Goal: Task Accomplishment & Management: Use online tool/utility

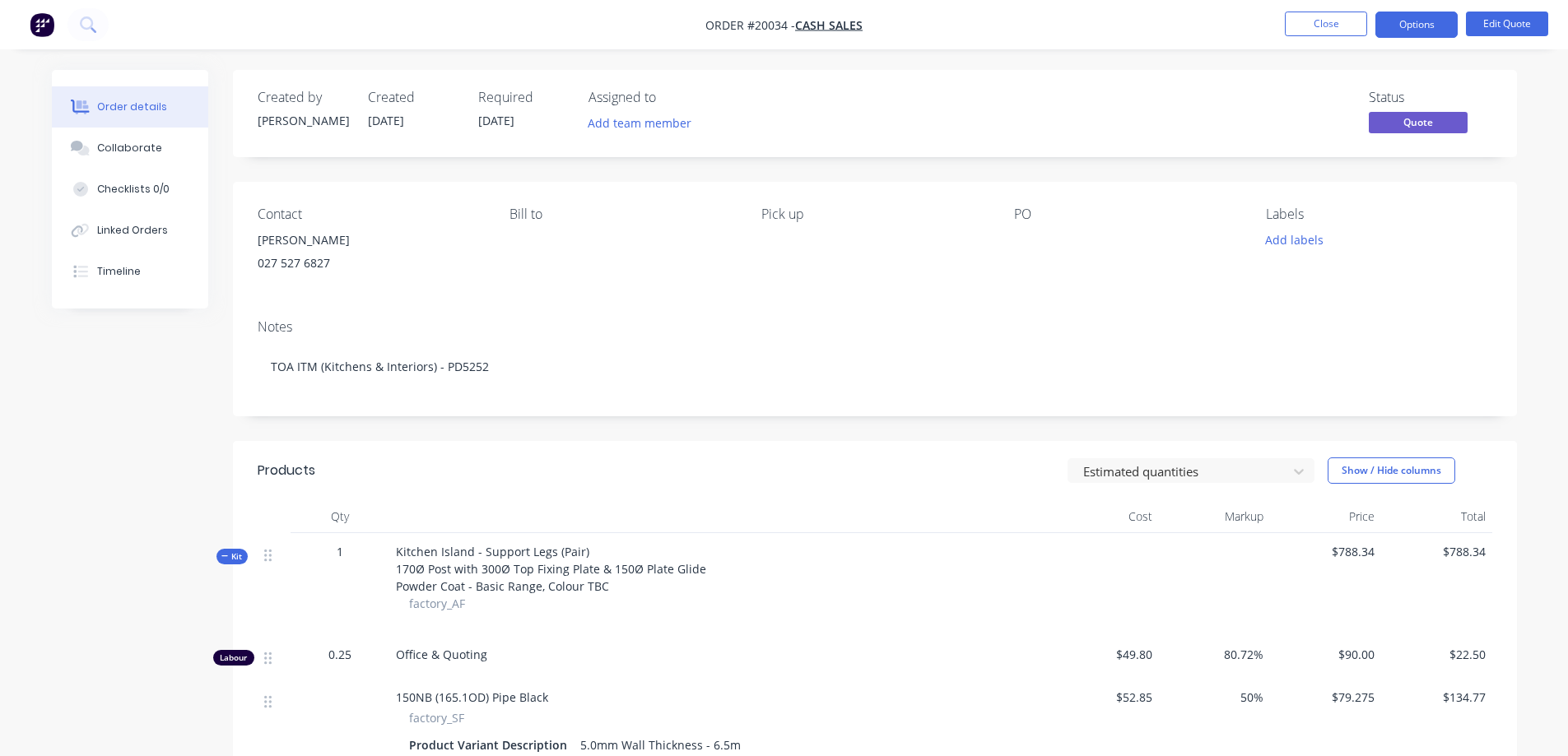
click at [1304, 28] on button "Close" at bounding box center [1326, 23] width 82 height 25
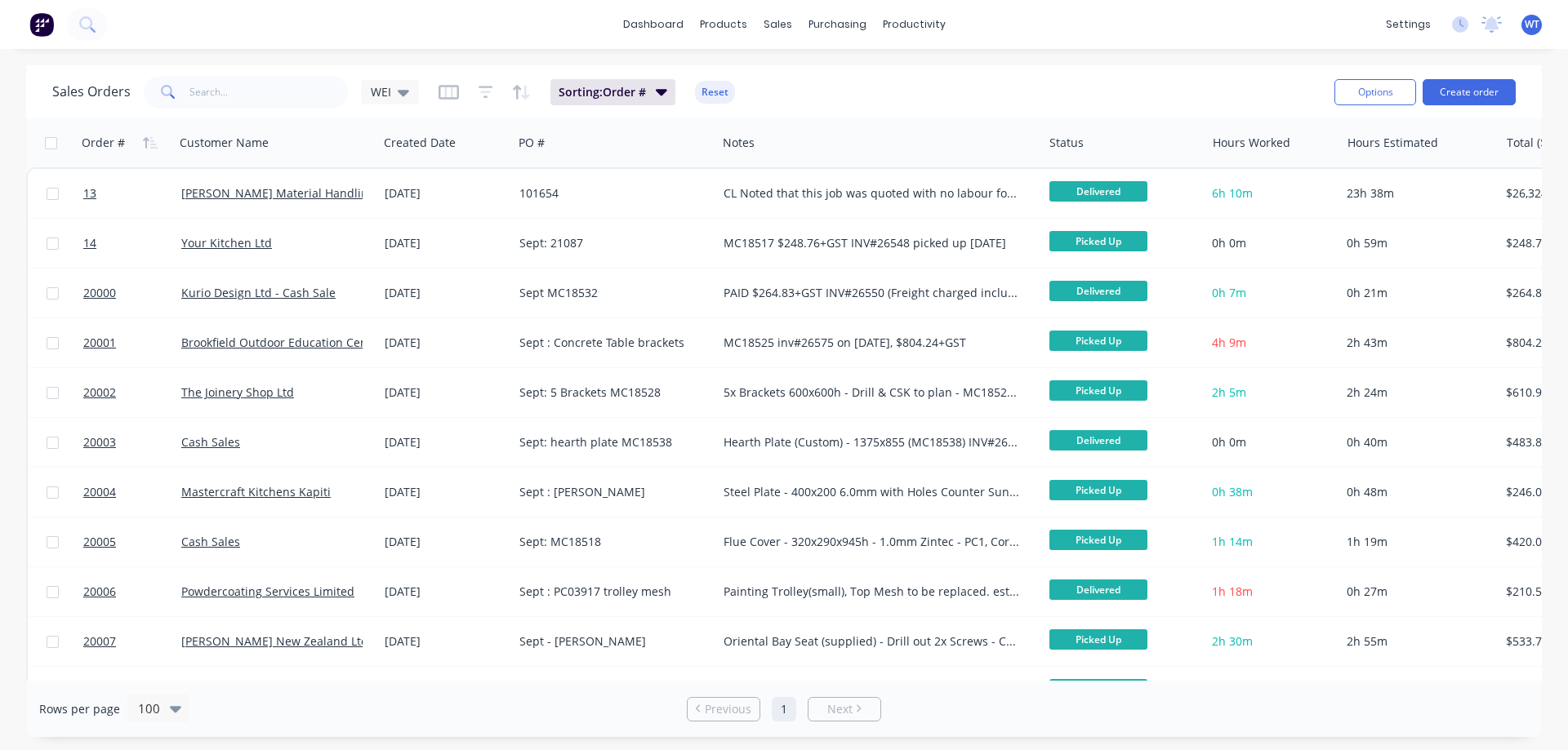
click at [650, 19] on link "dashboard" at bounding box center [653, 24] width 77 height 25
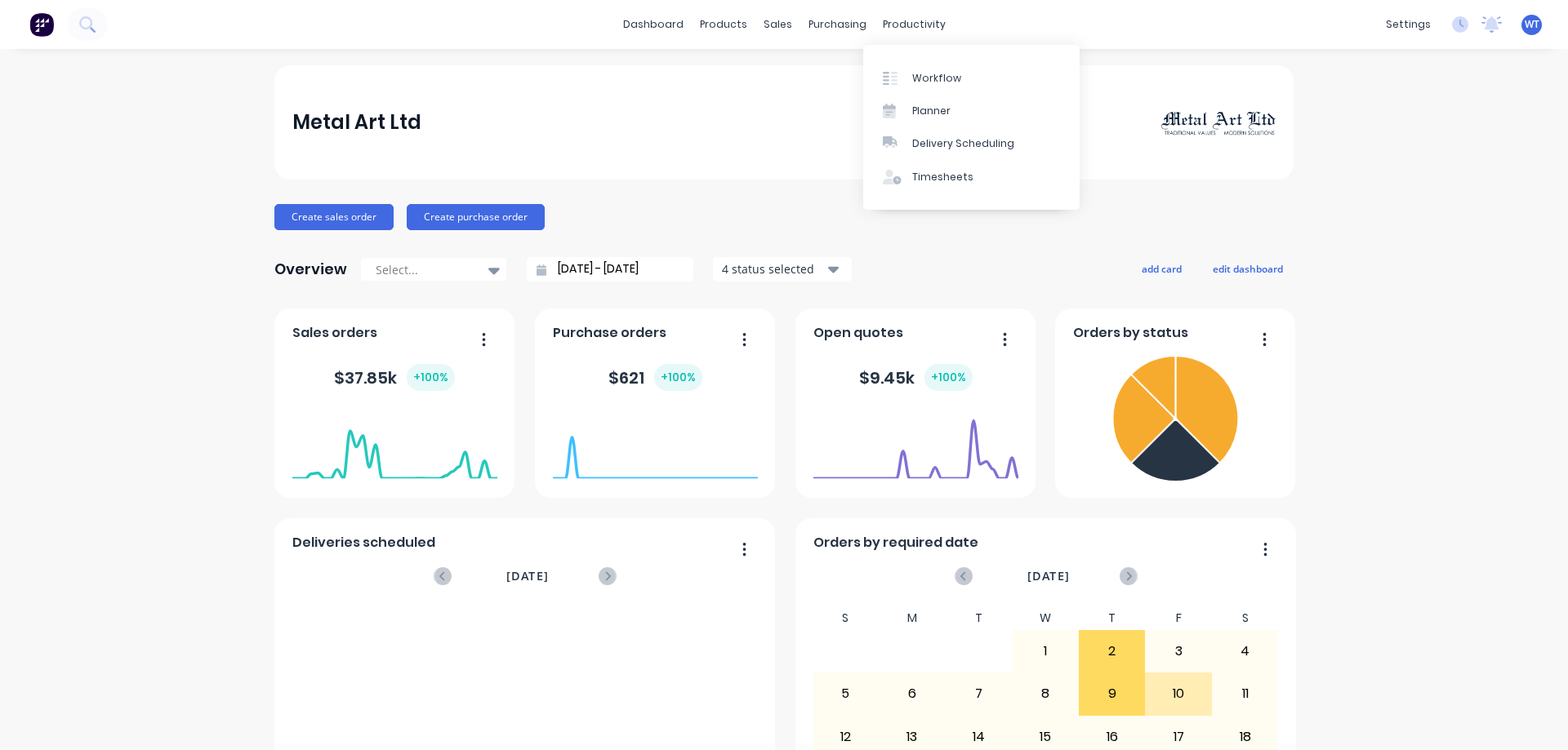
click at [923, 72] on div "Workflow" at bounding box center [936, 78] width 49 height 14
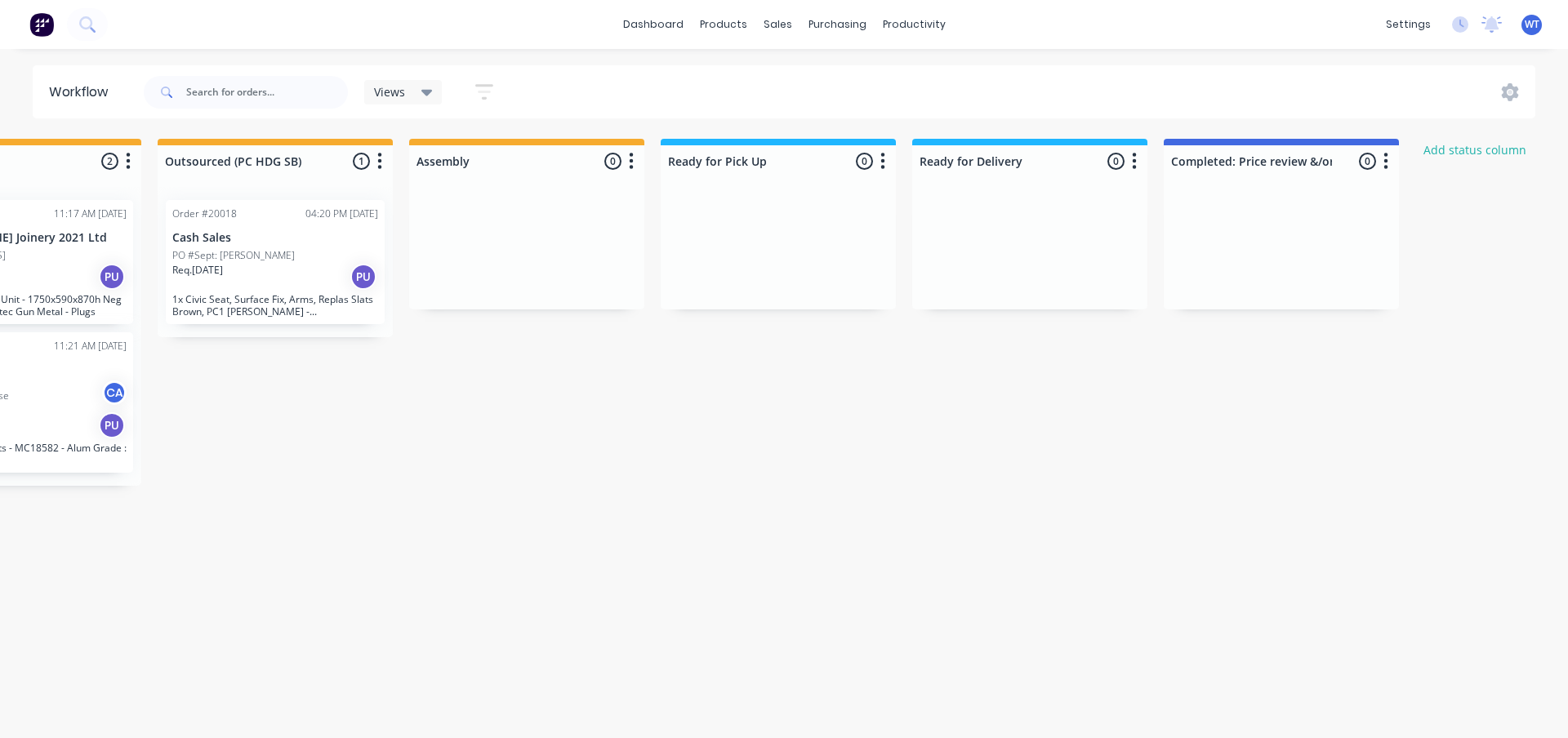
scroll to position [0, 882]
click at [1241, 160] on div at bounding box center [1284, 161] width 235 height 32
drag, startPoint x: 1244, startPoint y: 161, endPoint x: 1259, endPoint y: 163, distance: 15.1
click at [1259, 163] on input "Completed: Price review &/or invoicing" at bounding box center [1254, 161] width 161 height 17
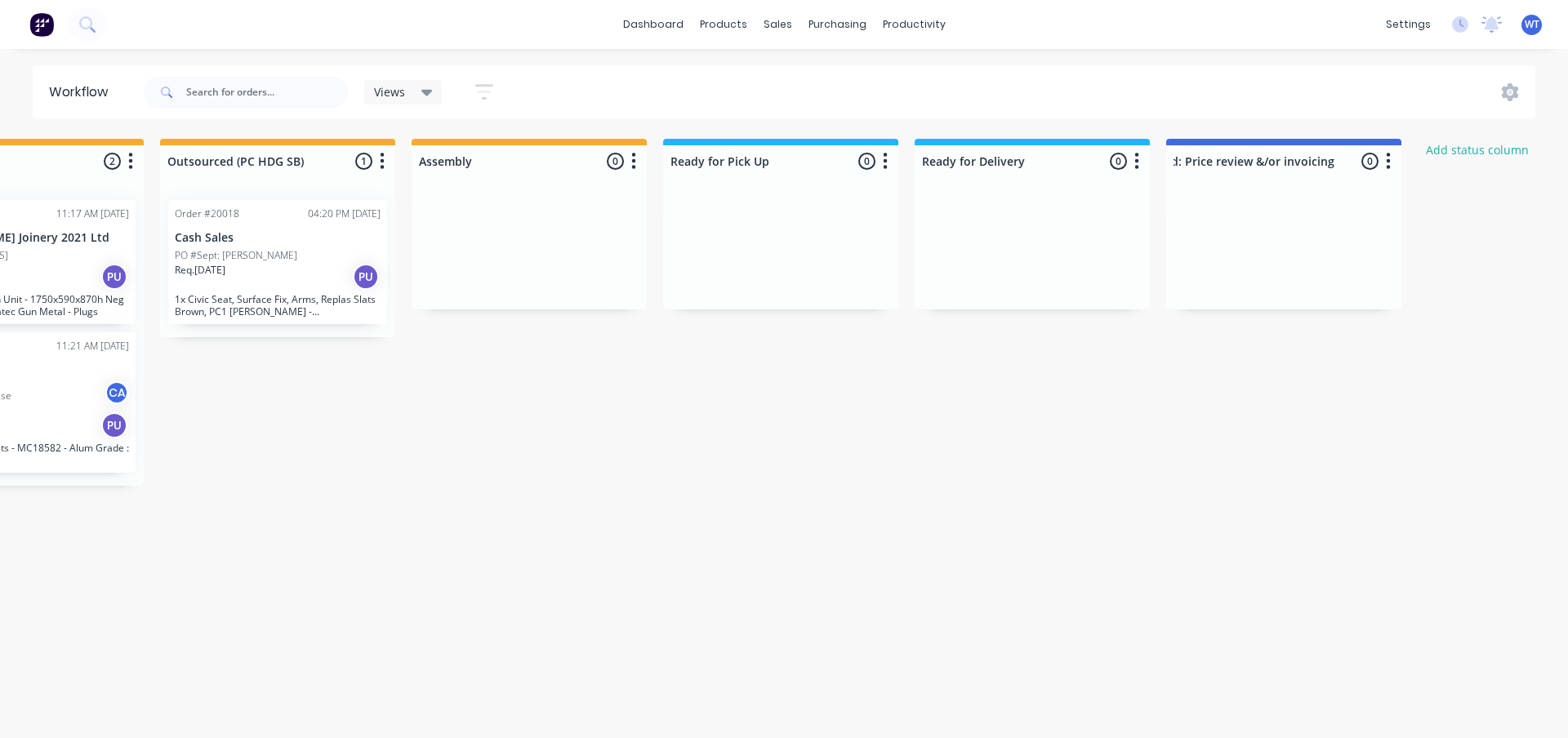
click at [1408, 519] on div "Submitted 2 Status colour #273444 hex #273444 Save Cancel Summaries Total order…" at bounding box center [468, 386] width 2724 height 494
click at [1240, 161] on div at bounding box center [1284, 161] width 235 height 32
drag, startPoint x: 1242, startPoint y: 159, endPoint x: 1132, endPoint y: 161, distance: 110.0
click at [1132, 161] on div "Submitted 2 Status colour #273444 hex #273444 Save Cancel Summaries Total order…" at bounding box center [468, 386] width 2724 height 494
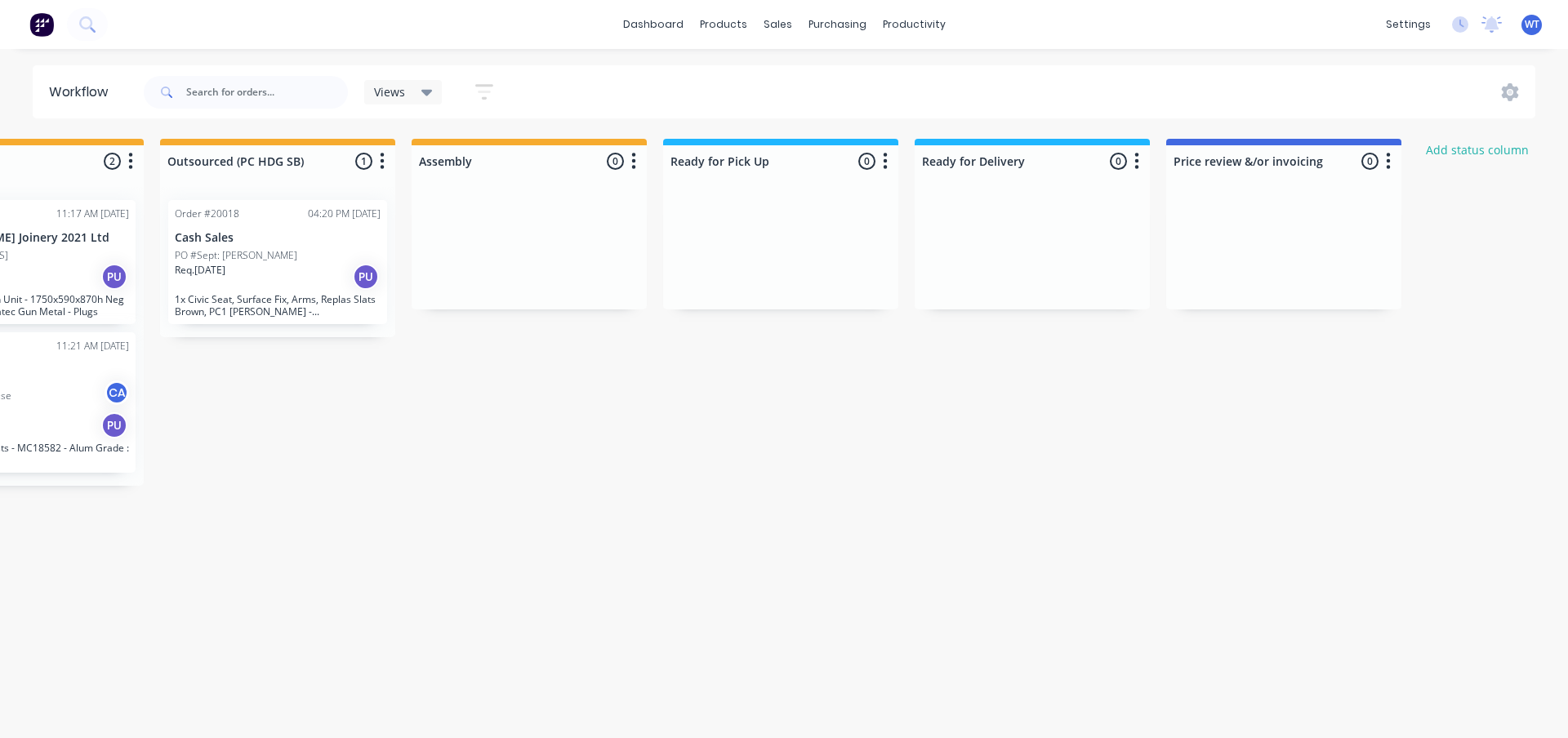
type input "Price review &/or invoicing"
click at [1252, 434] on div "Submitted 2 Status colour #273444 hex #273444 Save Cancel Summaries Total order…" at bounding box center [468, 386] width 2724 height 494
click at [1335, 390] on div "Submitted 2 Status colour #273444 hex #273444 Save Cancel Summaries Total order…" at bounding box center [468, 386] width 2724 height 494
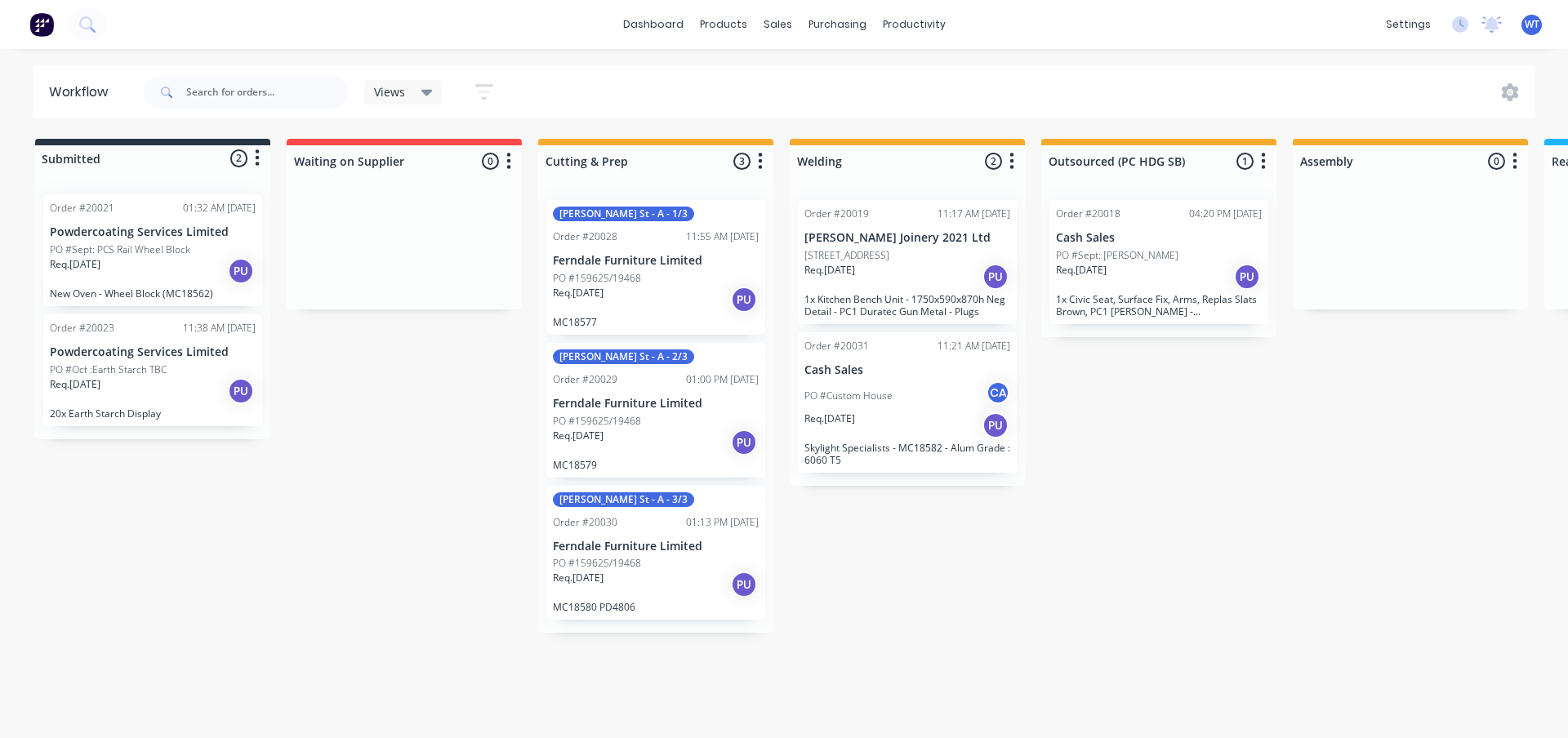
click at [674, 26] on link "dashboard" at bounding box center [653, 24] width 77 height 25
